Goal: Check status: Check status

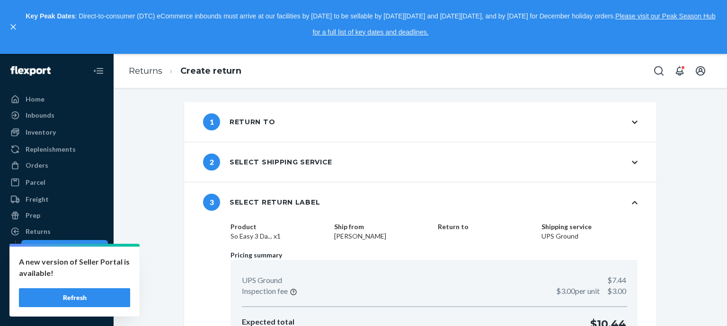
scroll to position [47, 0]
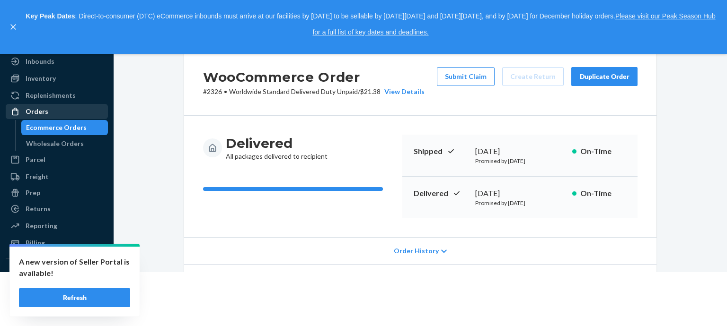
click at [45, 115] on div "Orders" at bounding box center [37, 111] width 23 height 9
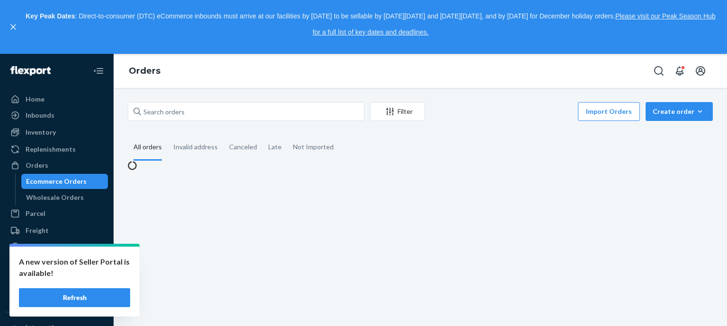
click at [103, 287] on div "A new version of Seller Portal is available! Refresh" at bounding box center [74, 282] width 130 height 70
click at [100, 294] on button "Refresh" at bounding box center [74, 298] width 111 height 19
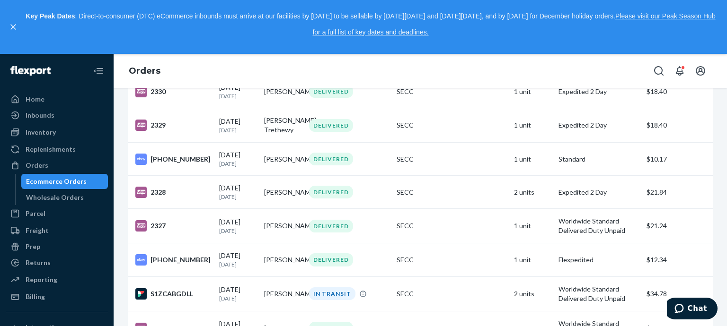
scroll to position [191, 0]
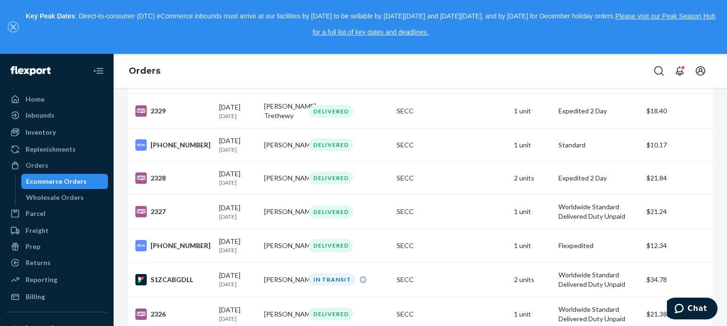
click at [16, 27] on button "close," at bounding box center [13, 26] width 9 height 9
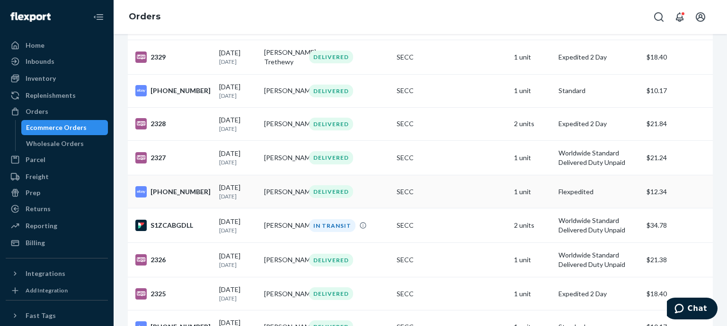
click at [279, 207] on td "[PERSON_NAME]" at bounding box center [282, 192] width 45 height 33
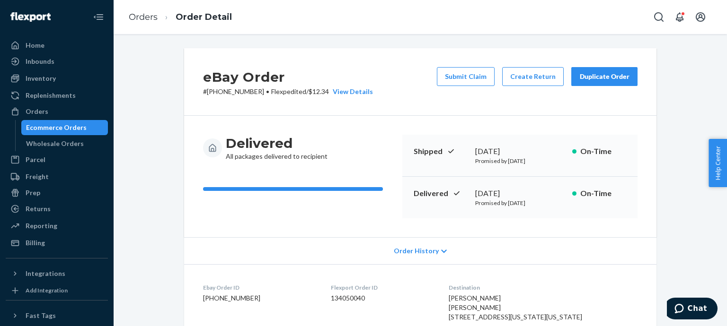
scroll to position [191, 0]
